Goal: Find specific page/section: Find specific page/section

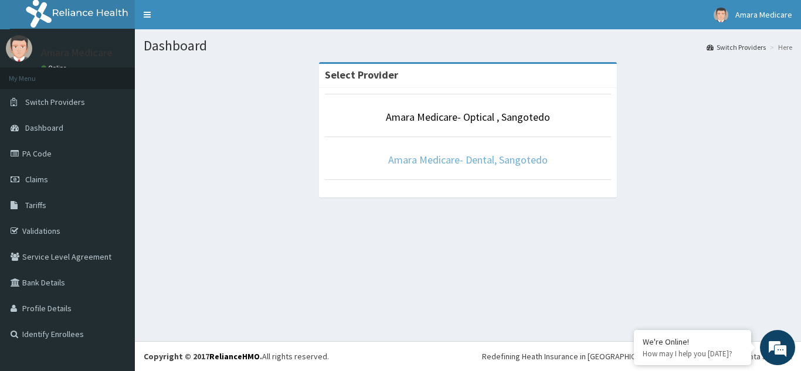
click at [444, 160] on link "Amara Medicare- Dental, Sangotedo" at bounding box center [467, 159] width 159 height 13
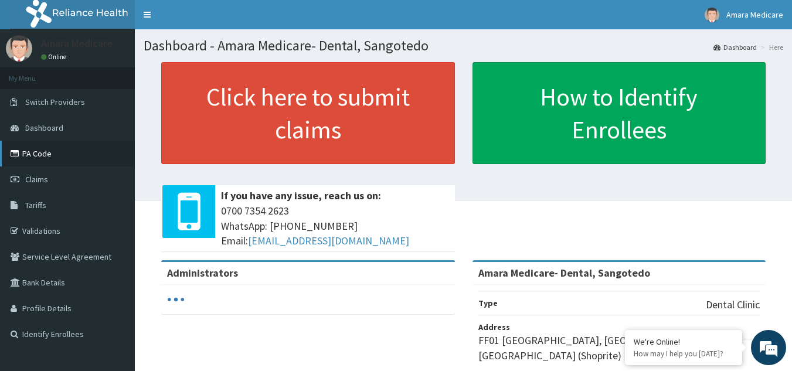
click at [28, 152] on link "PA Code" at bounding box center [67, 154] width 135 height 26
